Goal: Task Accomplishment & Management: Complete application form

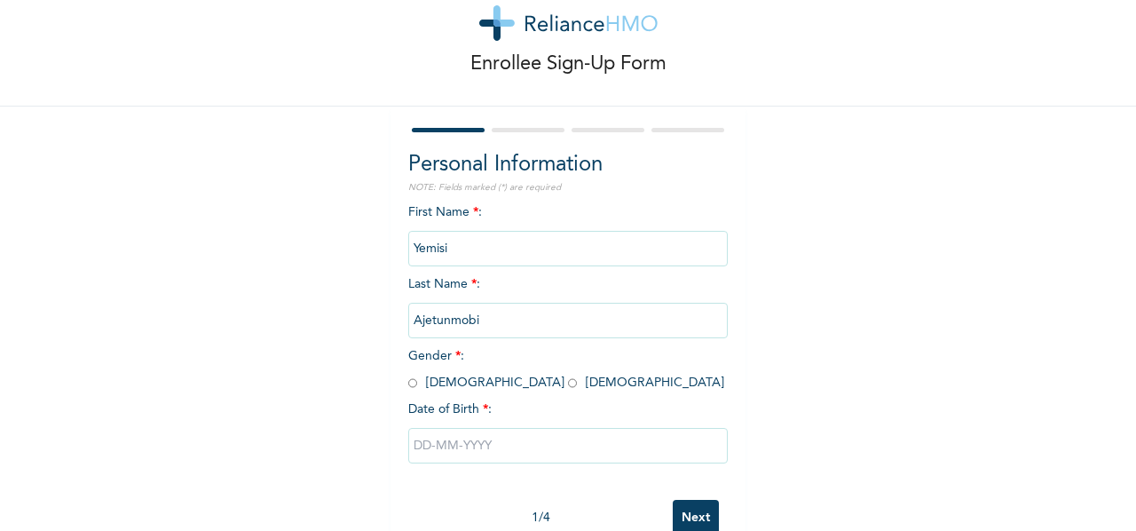
scroll to position [89, 0]
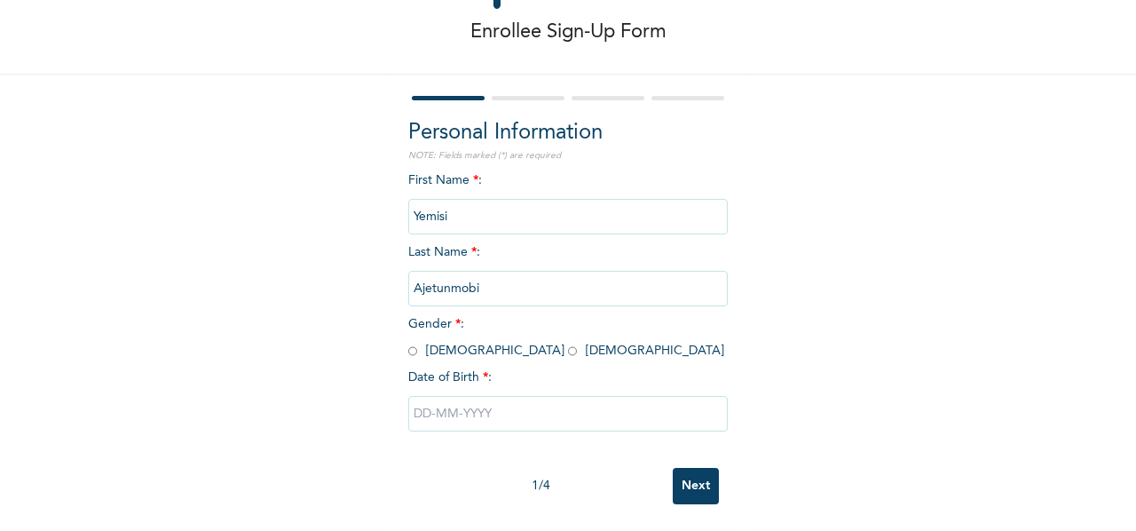
click at [461, 345] on span "Gender * : [DEMOGRAPHIC_DATA] [DEMOGRAPHIC_DATA]" at bounding box center [566, 337] width 316 height 39
click at [568, 343] on input "radio" at bounding box center [572, 351] width 9 height 17
radio input "true"
click at [416, 404] on input "text" at bounding box center [567, 413] width 319 height 35
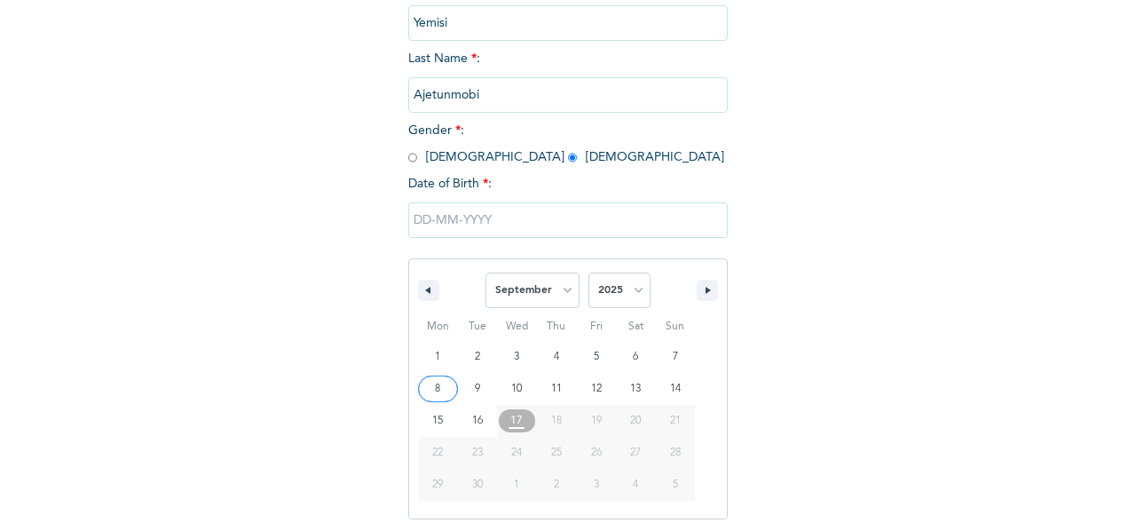
scroll to position [277, 0]
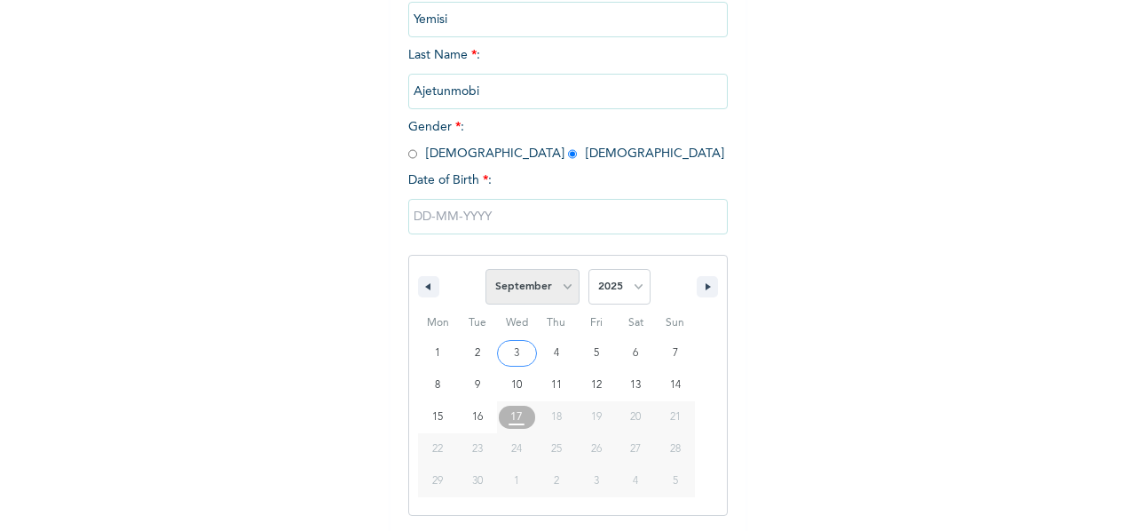
click at [516, 287] on select "January February March April May June July August September October November De…" at bounding box center [532, 286] width 94 height 35
click at [485, 271] on select "January February March April May June July August September October November De…" at bounding box center [532, 286] width 94 height 35
select select "8"
click at [455, 215] on input "text" at bounding box center [567, 216] width 319 height 35
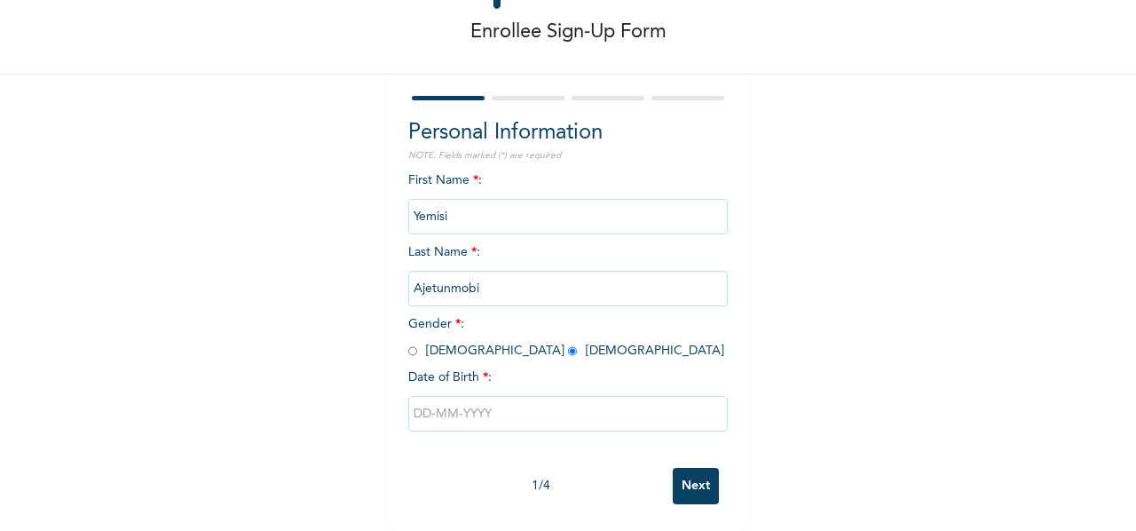
scroll to position [96, 0]
click at [469, 400] on input "text" at bounding box center [567, 413] width 319 height 35
select select "8"
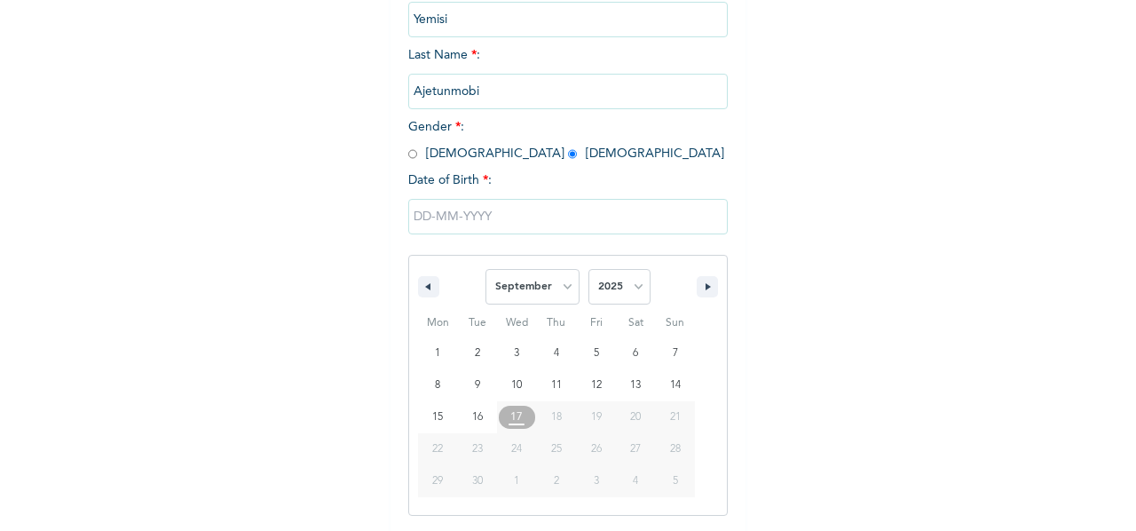
click at [511, 424] on span "17" at bounding box center [516, 417] width 12 height 32
click at [532, 283] on select "January February March April May June July August September October November De…" at bounding box center [532, 286] width 94 height 35
click at [621, 304] on select "2025 2024 2023 2022 2021 2020 2019 2018 2017 2016 2015 2014 2013 2012 2011 2010…" at bounding box center [619, 286] width 62 height 35
select select "2003"
click at [588, 271] on select "2025 2024 2023 2022 2021 2020 2019 2018 2017 2016 2015 2014 2013 2012 2011 2010…" at bounding box center [619, 286] width 62 height 35
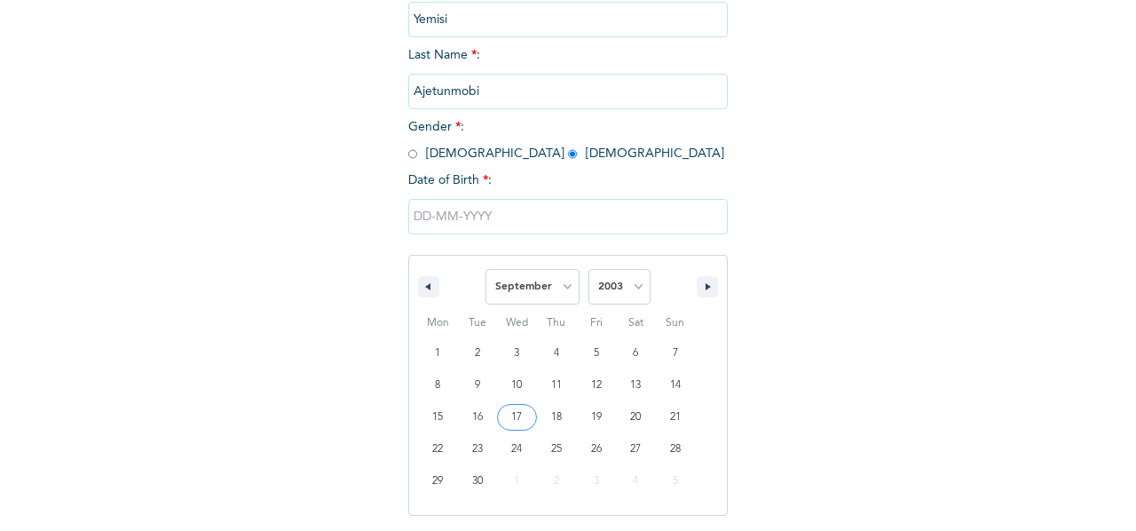
type input "[DATE]"
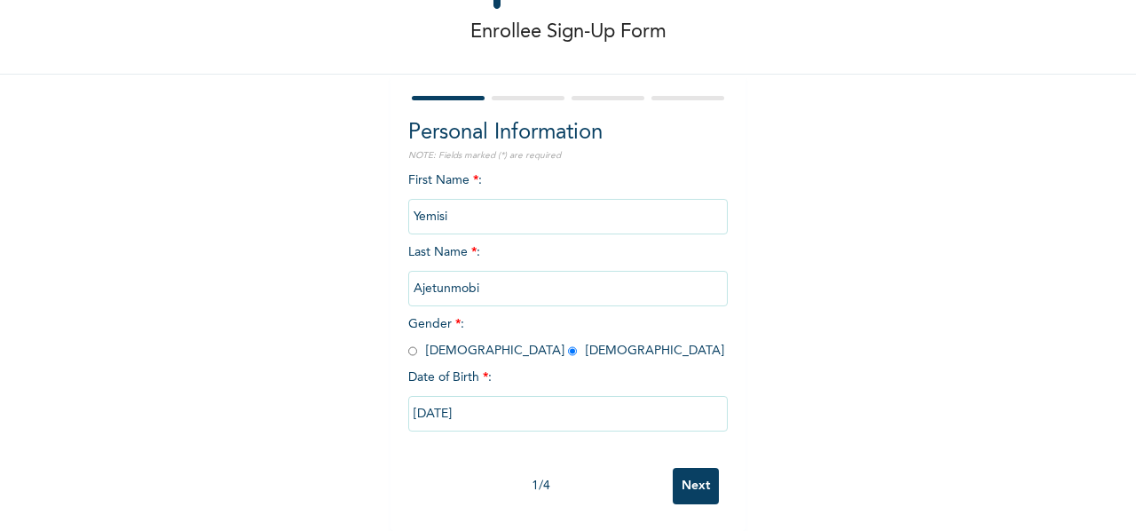
click at [518, 411] on input "[DATE]" at bounding box center [567, 413] width 319 height 35
select select "8"
select select "2003"
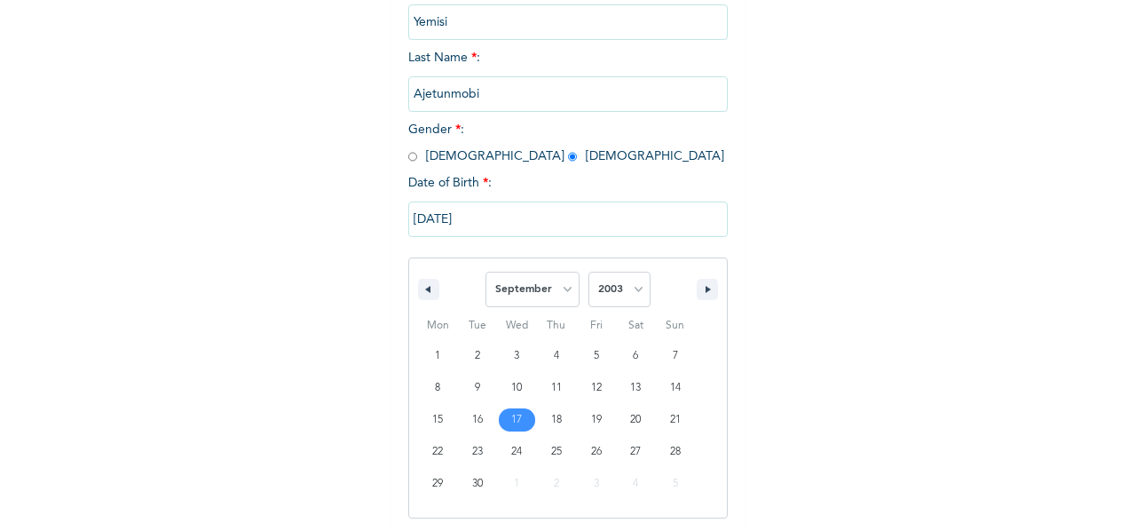
scroll to position [277, 0]
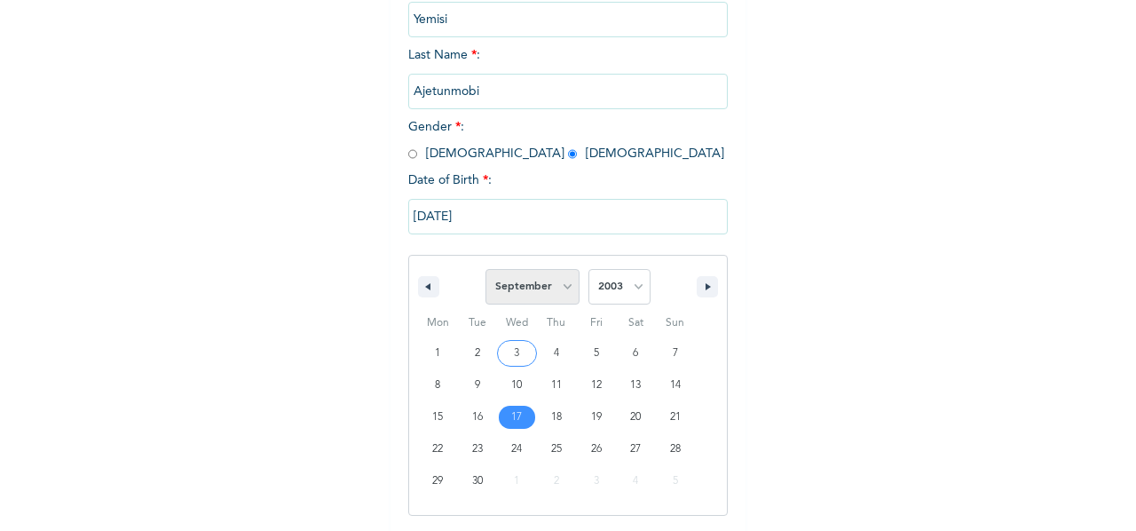
click at [534, 285] on select "January February March April May June July August September October November De…" at bounding box center [532, 286] width 94 height 35
select select "9"
click at [485, 271] on select "January February March April May June July August September October November De…" at bounding box center [532, 286] width 94 height 35
type input "[DATE]"
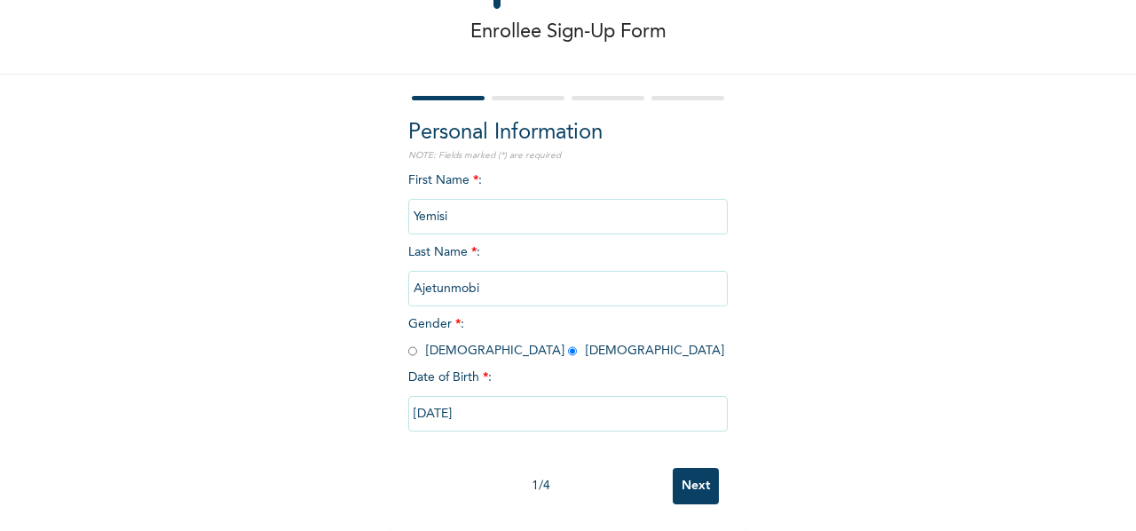
click at [433, 396] on input "[DATE]" at bounding box center [567, 413] width 319 height 35
select select "9"
select select "2003"
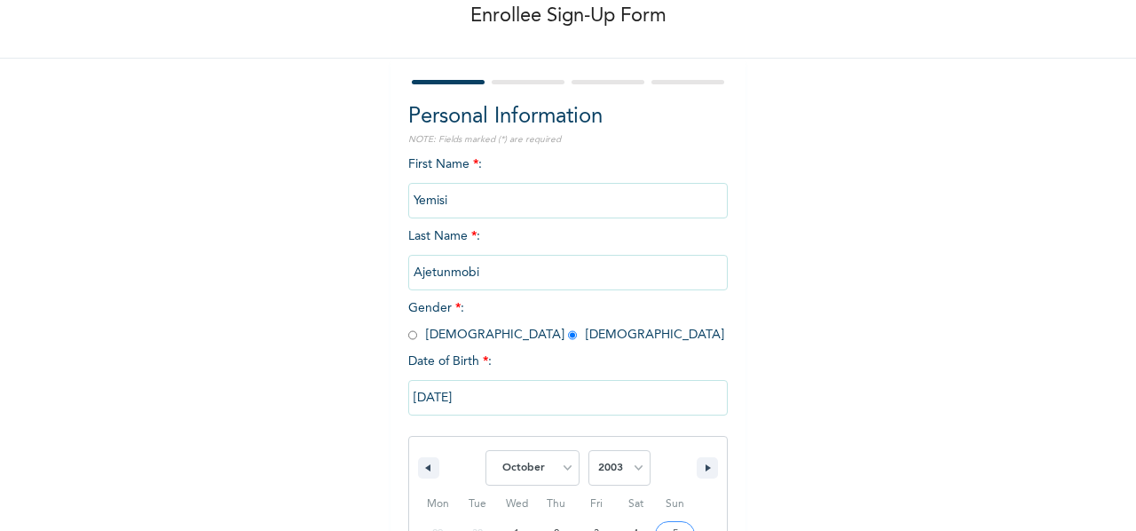
click at [828, 285] on div "Enrollee Sign-Up Form Personal Information NOTE: Fields marked (*) are required…" at bounding box center [568, 345] width 1136 height 883
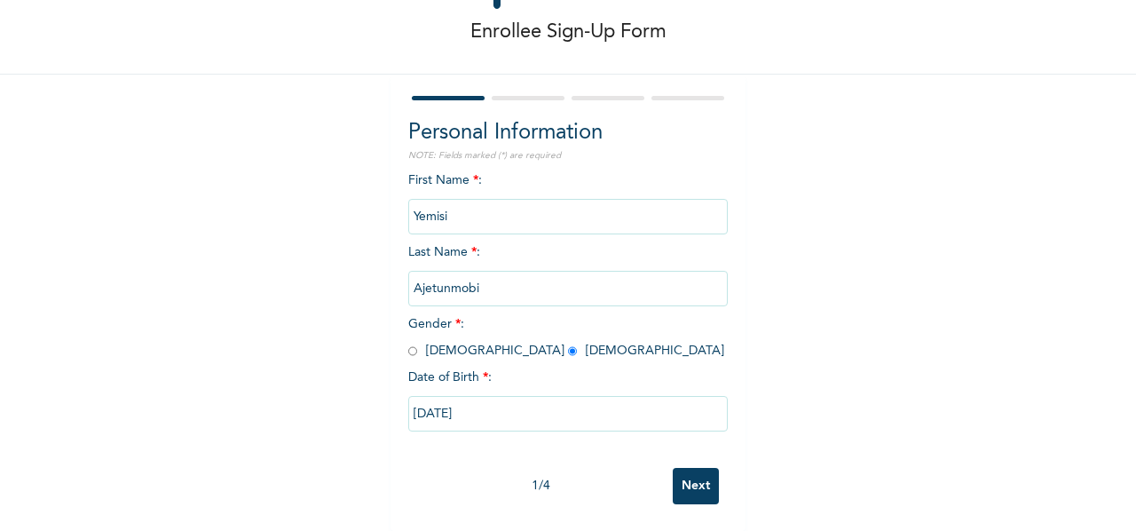
click at [685, 468] on input "Next" at bounding box center [696, 486] width 46 height 36
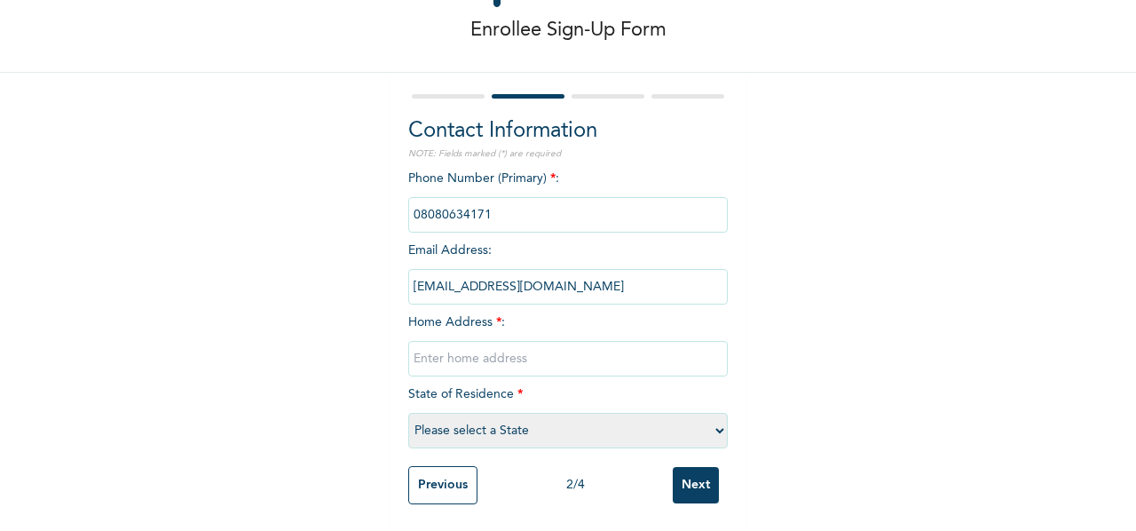
click at [456, 351] on input "text" at bounding box center [567, 358] width 319 height 35
paste input "Home Address: 2 Mfm road off agura gberigbe ikorodu Lagos"
type input "Home Address: 2 Mfm road off agura gberigbe ikorodu Lagos"
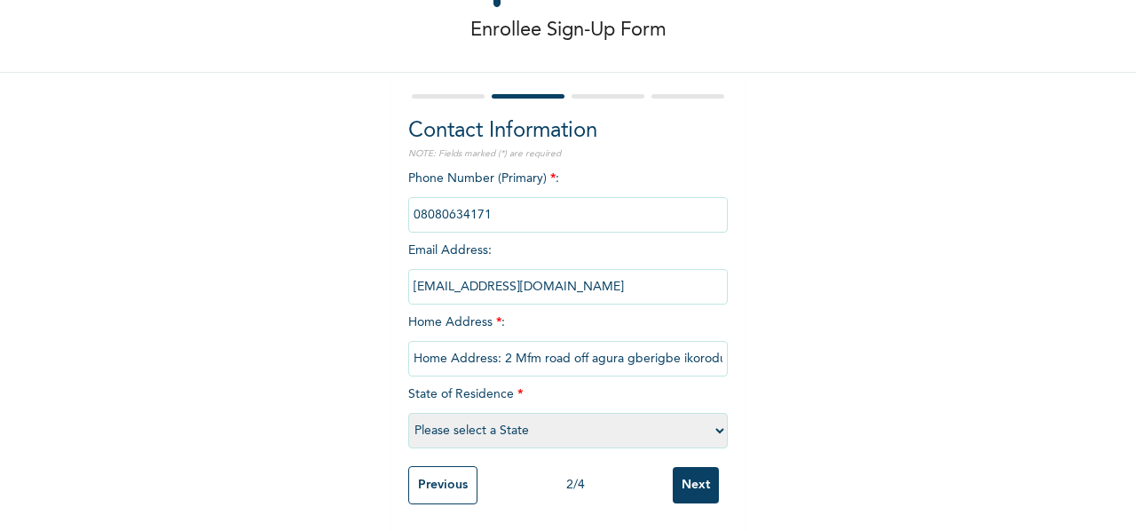
click at [445, 418] on select "Please select a State [PERSON_NAME] (FCT) [PERSON_NAME] Ibom [GEOGRAPHIC_DATA] …" at bounding box center [567, 430] width 319 height 35
select select "25"
click at [832, 319] on div "Enrollee Sign-Up Form Contact Information NOTE: Fields marked (*) are required …" at bounding box center [568, 224] width 1136 height 612
click at [687, 470] on input "Next" at bounding box center [696, 485] width 46 height 36
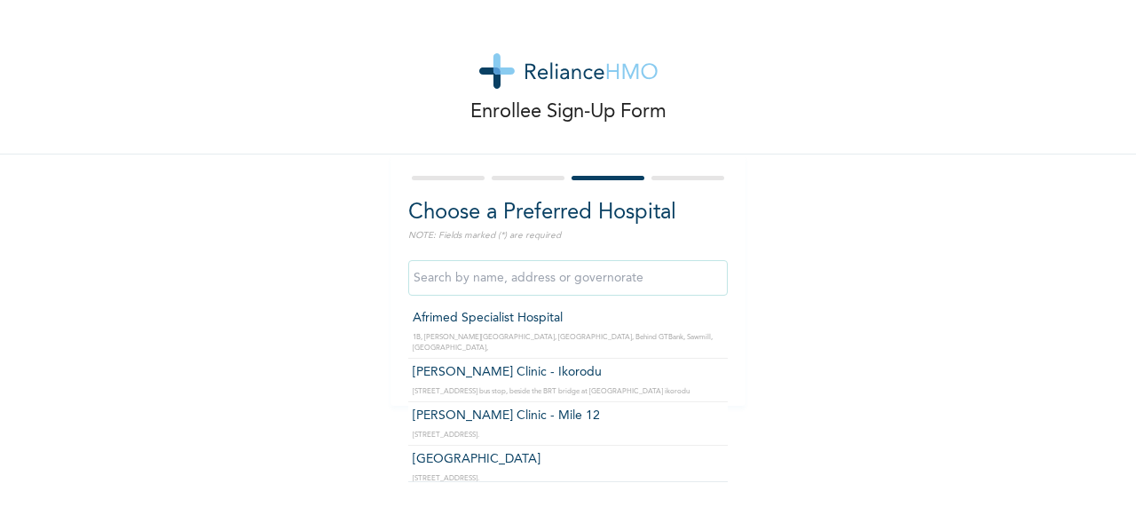
click at [487, 287] on input "text" at bounding box center [567, 277] width 319 height 35
paste input "Evolution hospital"
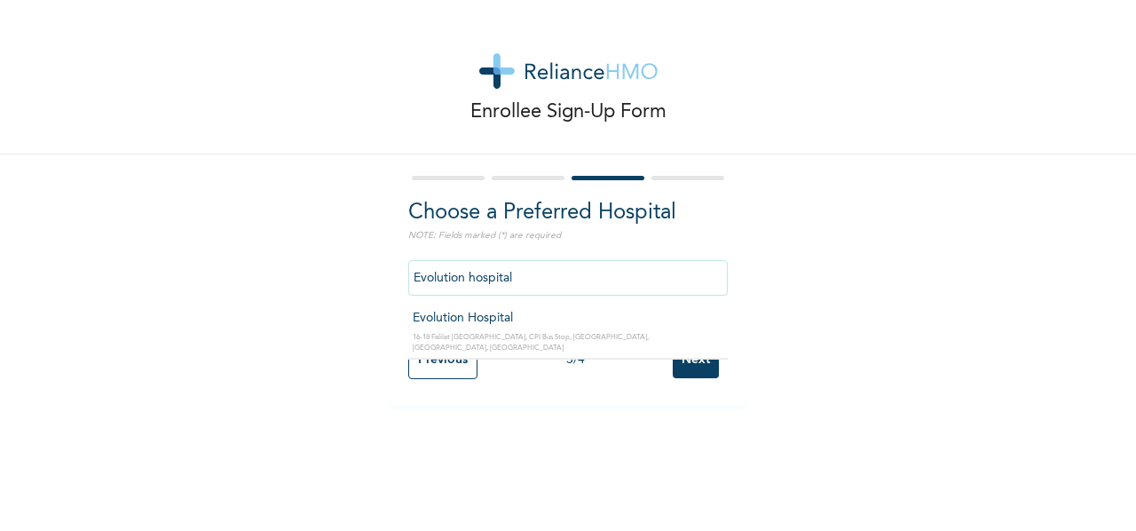
type input "Evolution Hospital"
click at [565, 272] on input "Evolution Hospital" at bounding box center [567, 277] width 319 height 35
click at [676, 356] on input "Next" at bounding box center [696, 360] width 46 height 36
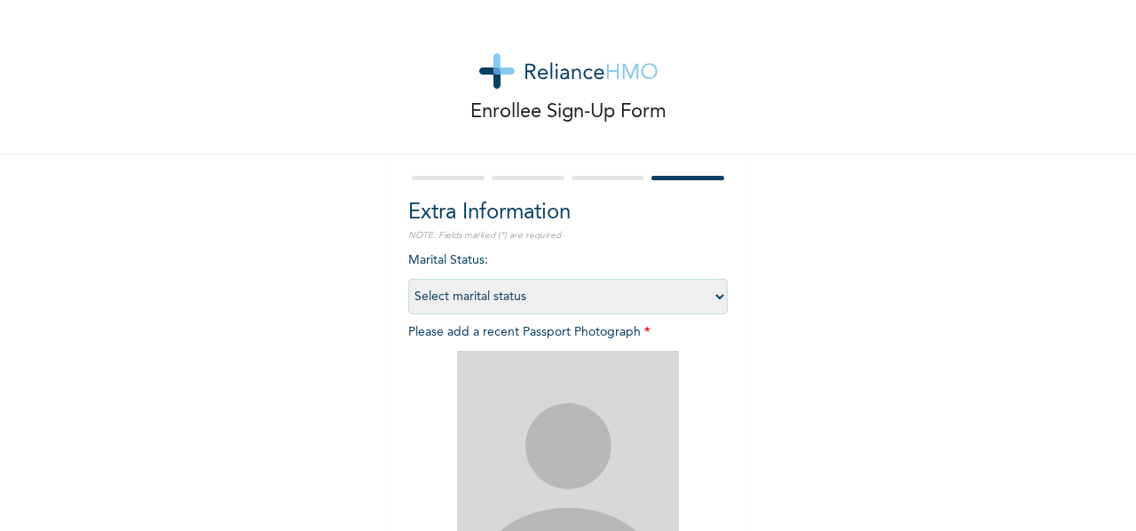
click at [543, 299] on select "Select marital status [DEMOGRAPHIC_DATA] Married [DEMOGRAPHIC_DATA] Widow/[DEMO…" at bounding box center [567, 296] width 319 height 35
select select "1"
click at [408, 279] on select "Select marital status [DEMOGRAPHIC_DATA] Married [DEMOGRAPHIC_DATA] Widow/[DEMO…" at bounding box center [567, 296] width 319 height 35
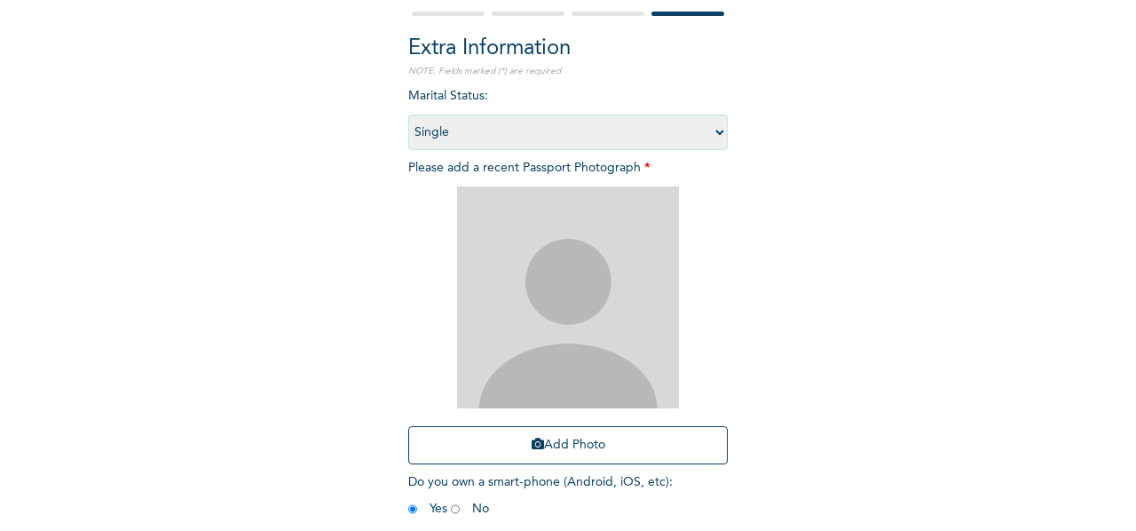
scroll to position [177, 0]
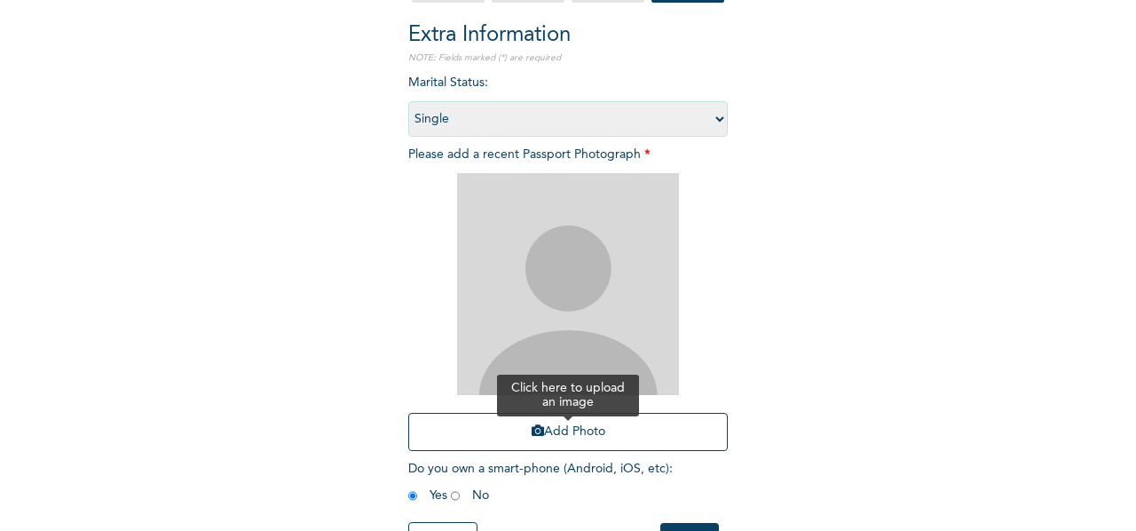
click at [552, 425] on button "Add Photo" at bounding box center [567, 432] width 319 height 38
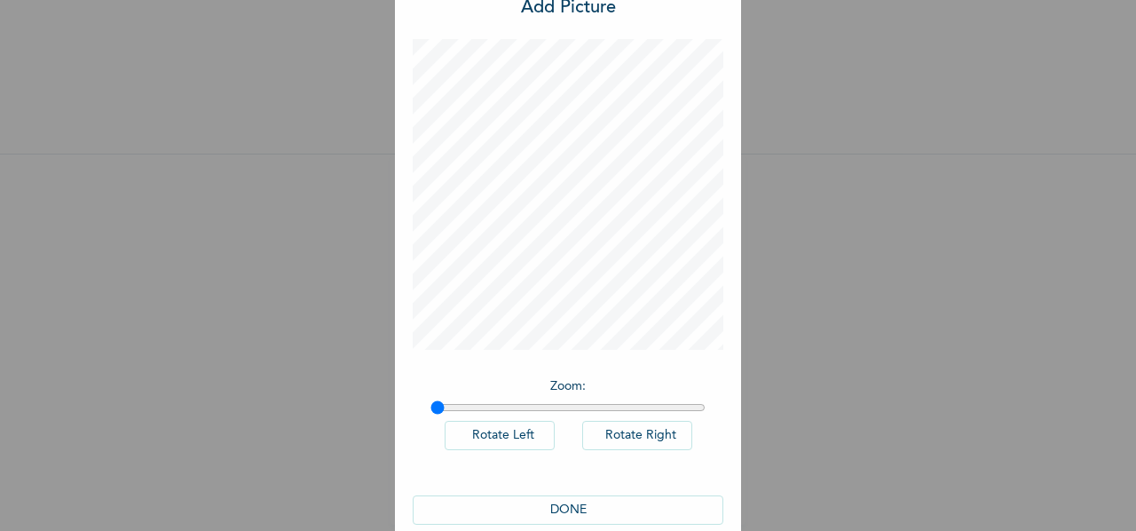
scroll to position [88, 0]
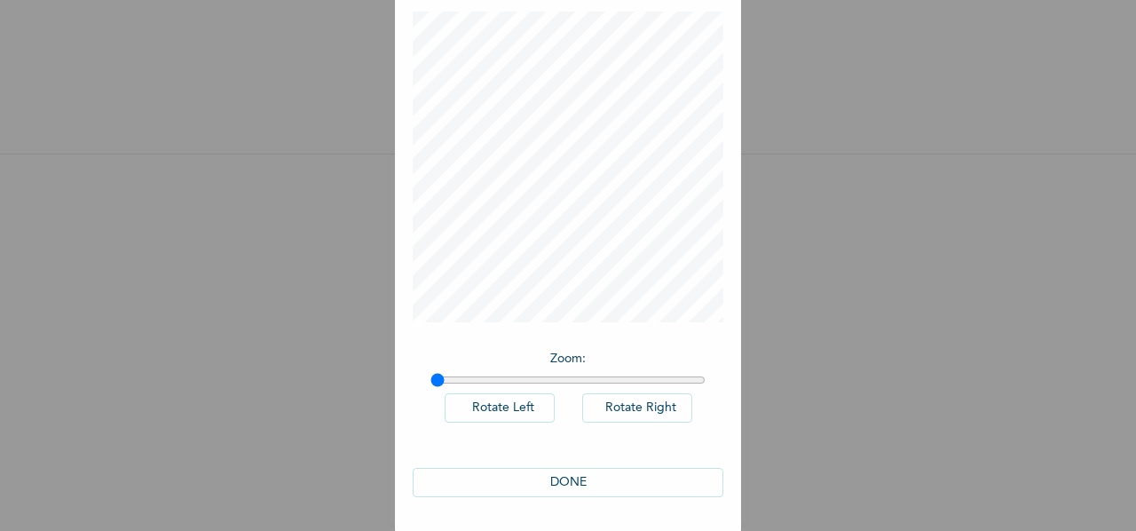
click at [590, 476] on button "DONE" at bounding box center [568, 482] width 311 height 29
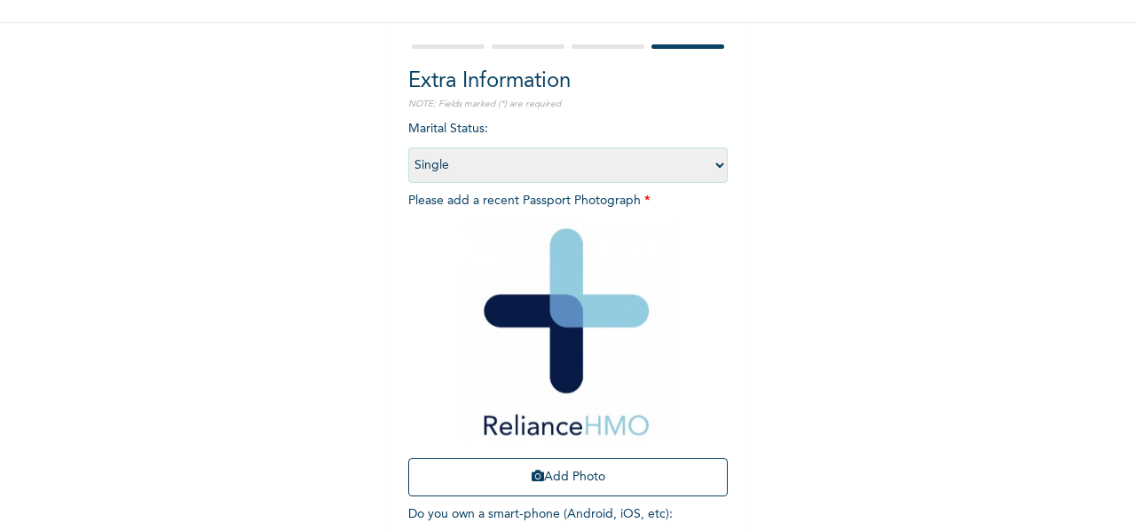
scroll to position [248, 0]
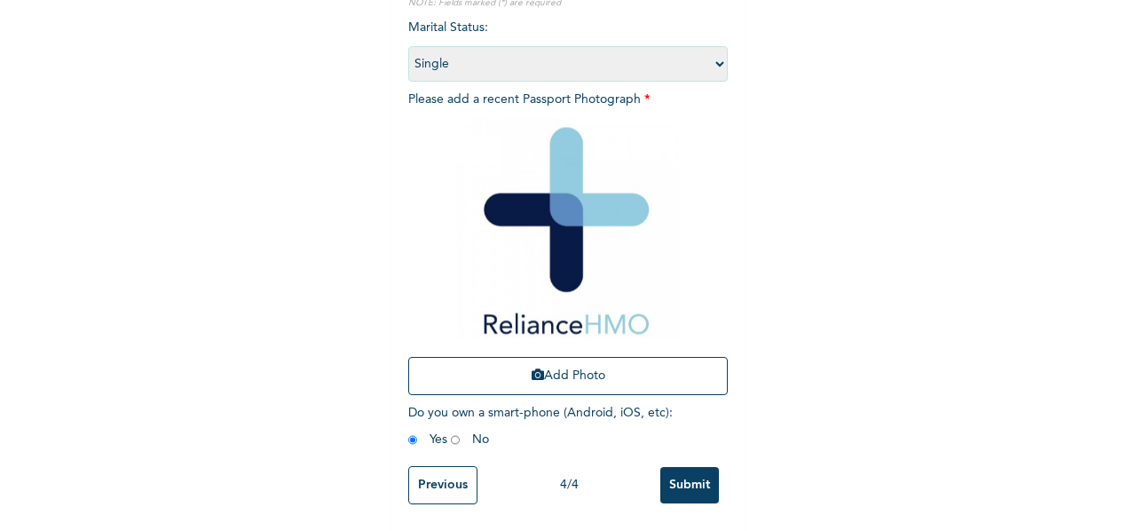
click at [692, 467] on input "Submit" at bounding box center [689, 485] width 59 height 36
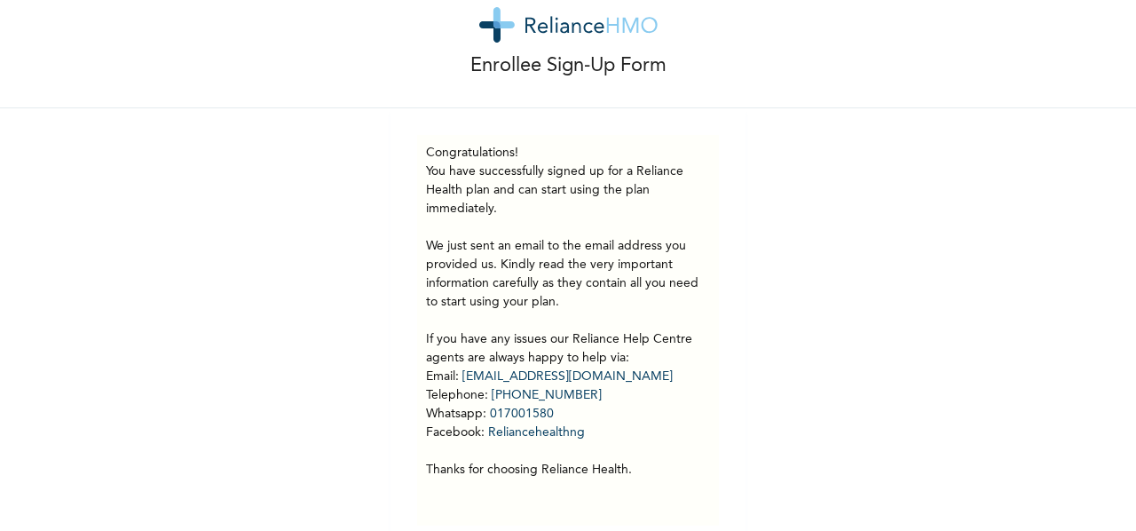
scroll to position [81, 0]
